Goal: Transaction & Acquisition: Purchase product/service

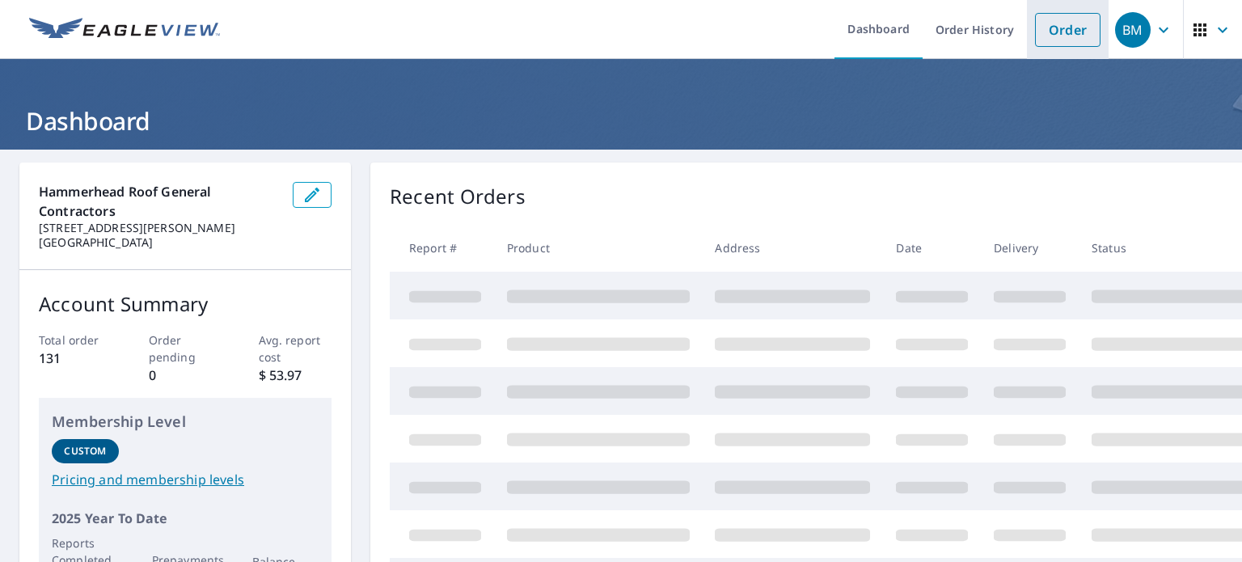
click at [1069, 43] on link "Order" at bounding box center [1067, 30] width 65 height 34
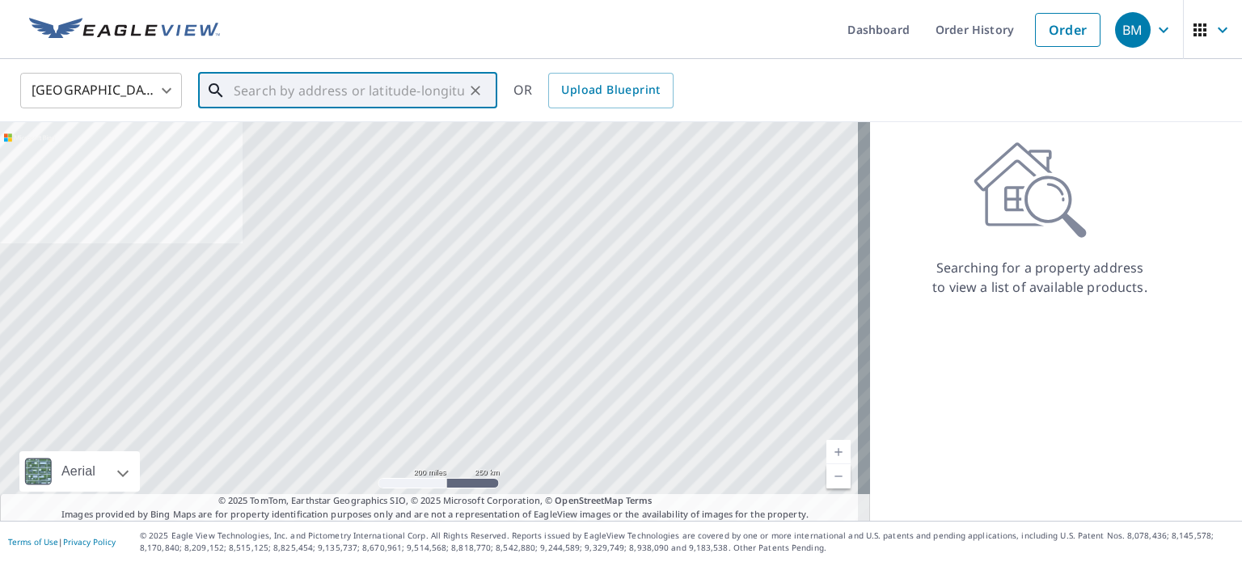
paste input "[STREET_ADDRESS]"
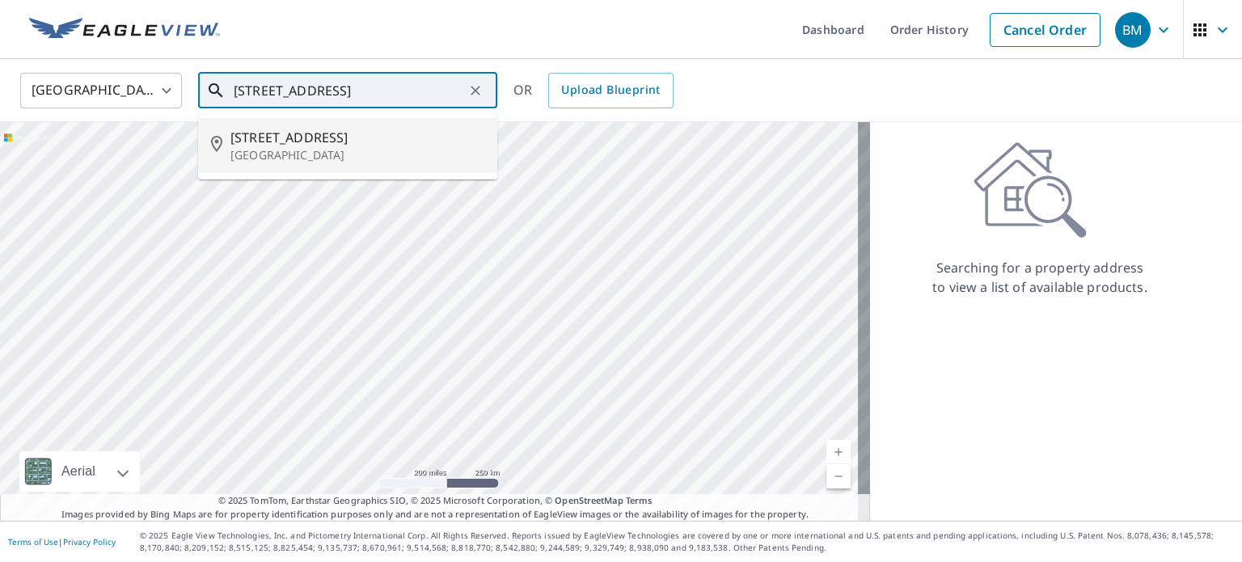
click at [373, 131] on span "[STREET_ADDRESS]" at bounding box center [357, 137] width 254 height 19
type input "[STREET_ADDRESS]"
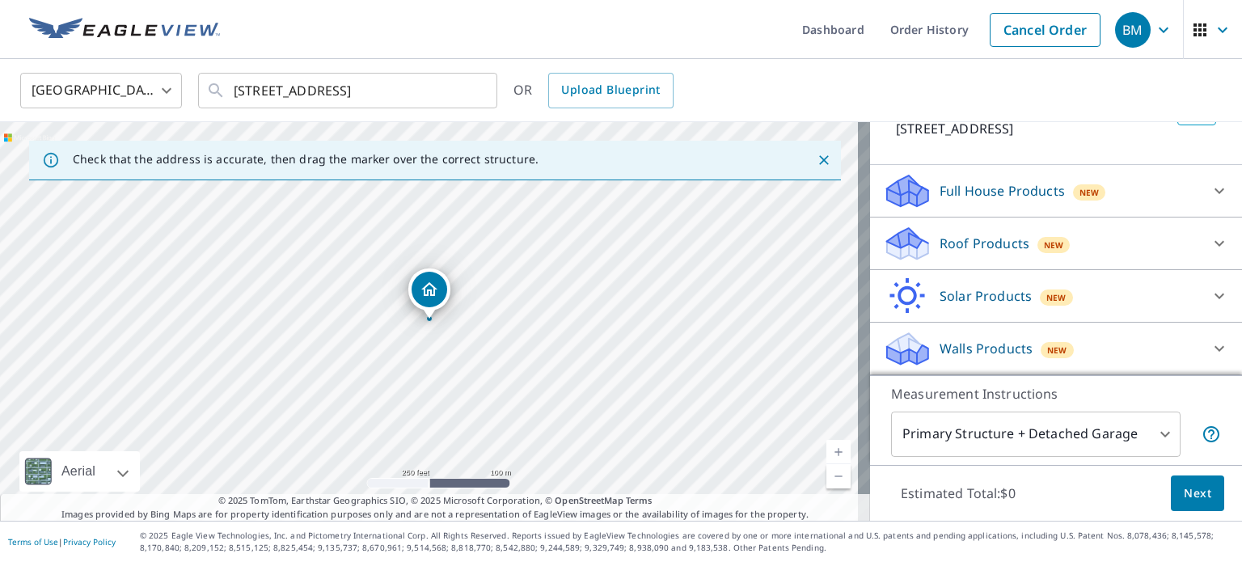
scroll to position [139, 0]
click at [1150, 244] on div "Roof Products New" at bounding box center [1041, 244] width 317 height 38
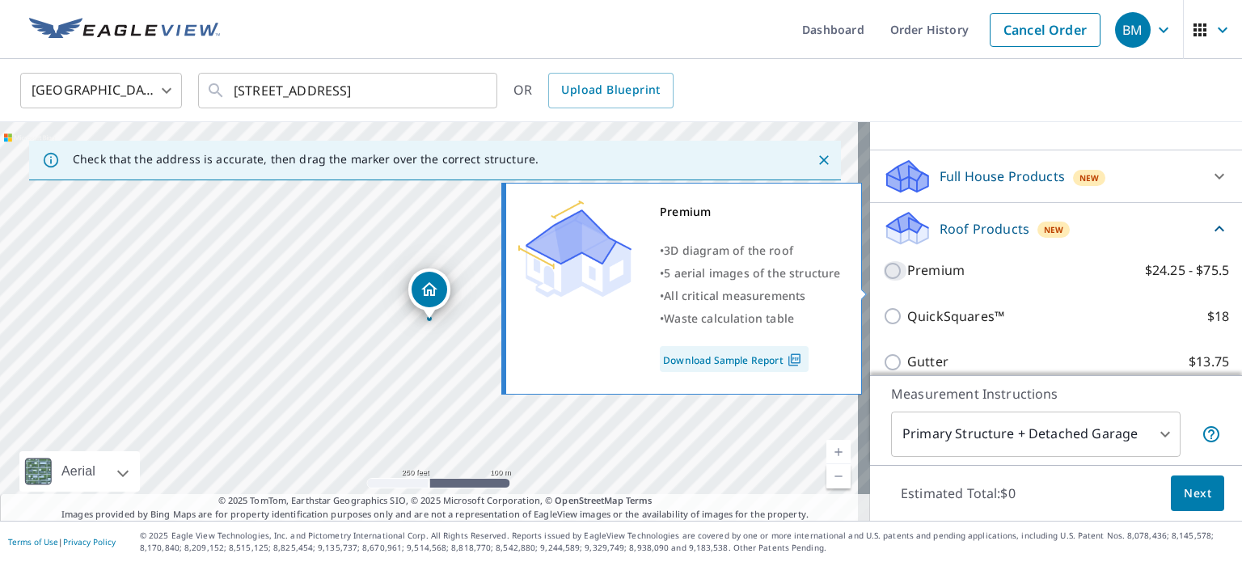
click at [885, 281] on input "Premium $24.25 - $75.5" at bounding box center [895, 270] width 24 height 19
checkbox input "true"
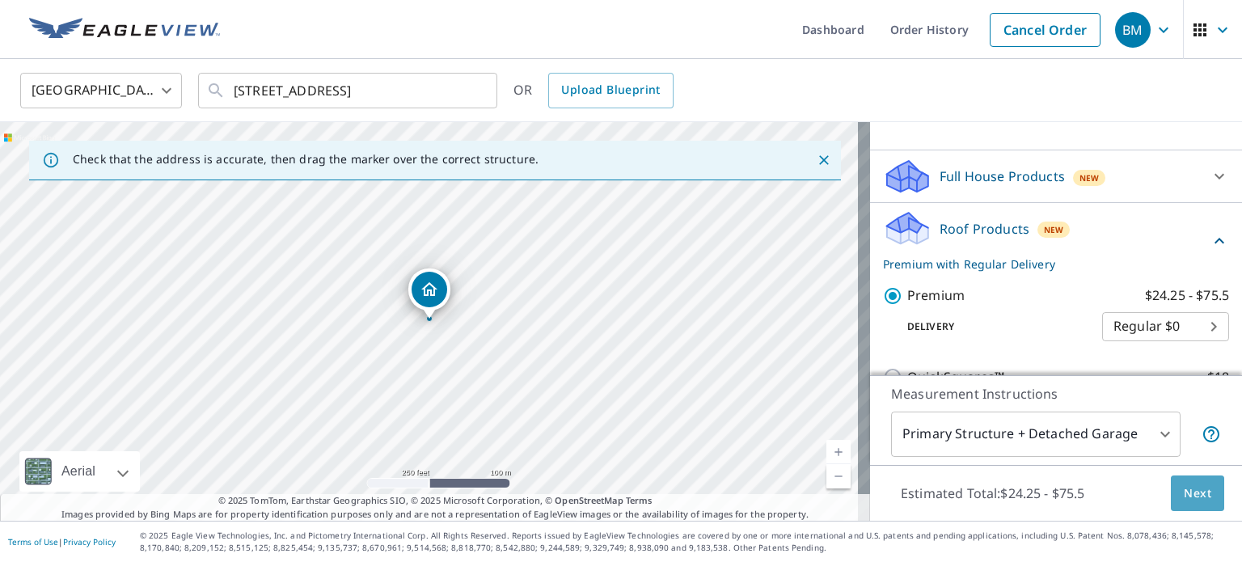
click at [1184, 496] on span "Next" at bounding box center [1196, 493] width 27 height 20
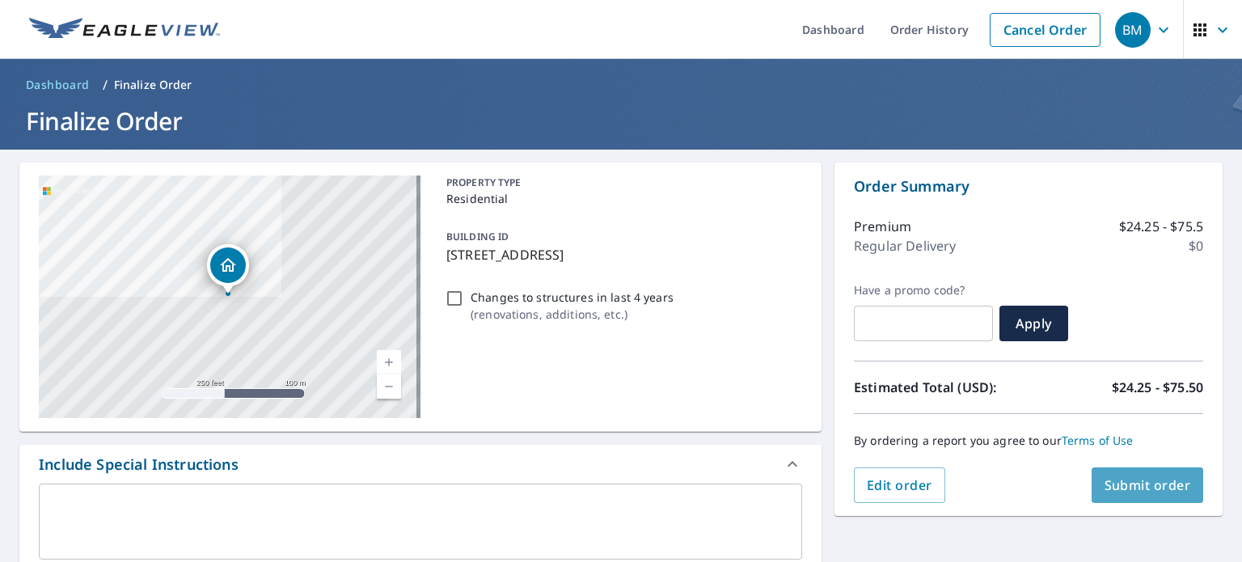
click at [1145, 483] on span "Submit order" at bounding box center [1147, 485] width 86 height 18
